Goal: Navigation & Orientation: Go to known website

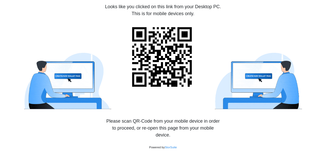
scroll to position [30, 0]
